Goal: Transaction & Acquisition: Book appointment/travel/reservation

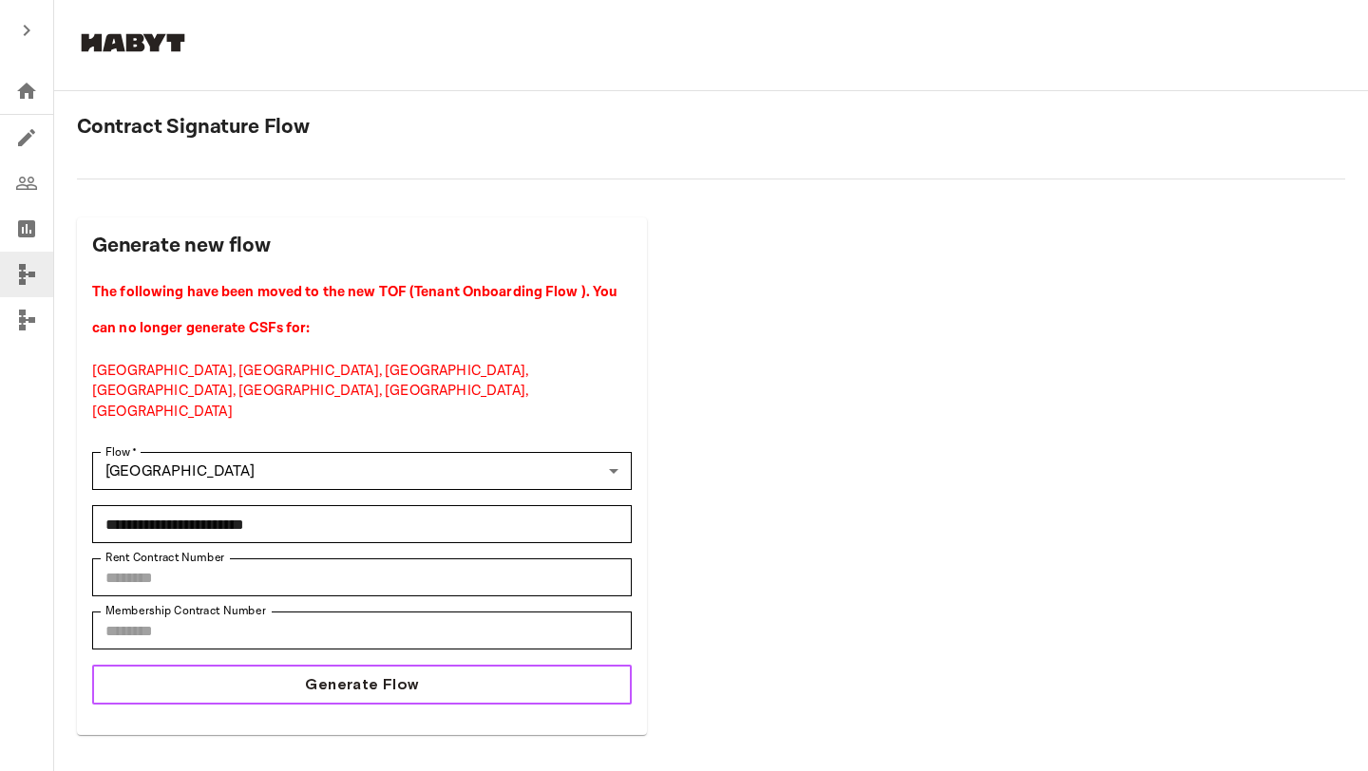
click at [513, 665] on button "Generate Flow" at bounding box center [362, 685] width 540 height 40
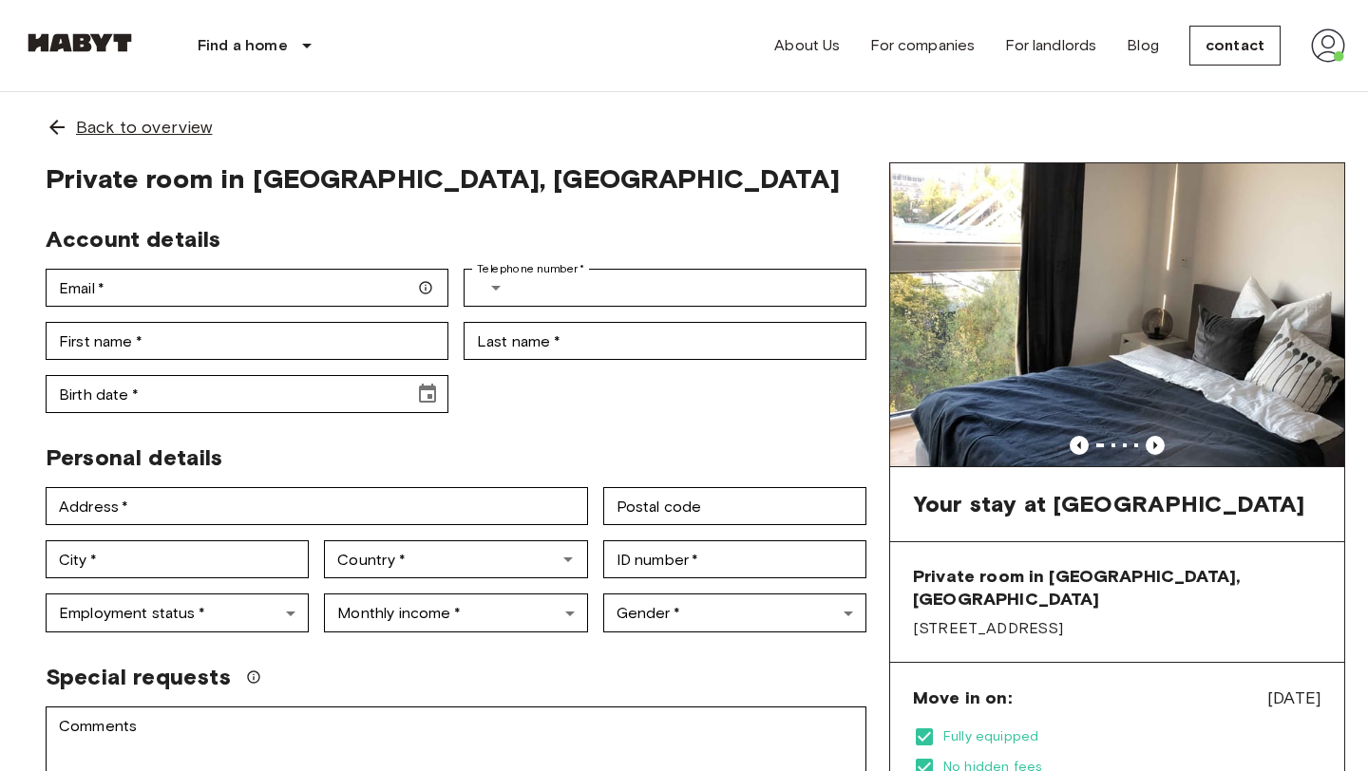
click at [55, 127] on icon at bounding box center [56, 127] width 15 height 15
